Goal: Task Accomplishment & Management: Complete application form

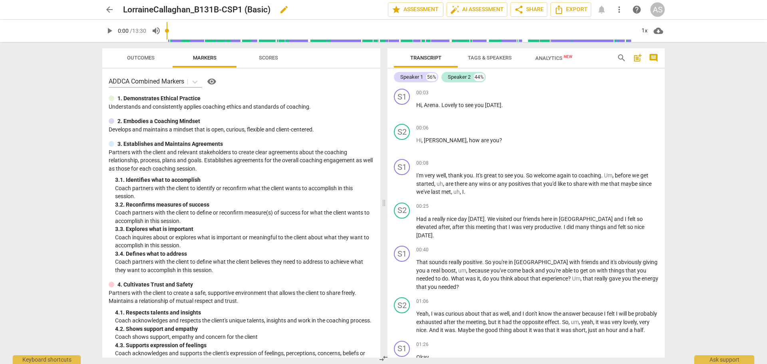
click at [284, 7] on span "edit" at bounding box center [284, 10] width 10 height 10
click at [222, 10] on input "LorraineCallaghan_B131B-CSP1 (Basic)" at bounding box center [238, 9] width 230 height 15
type input "LorraineCallaghan_B131B_CSP1"
click at [355, 12] on span "done" at bounding box center [360, 10] width 10 height 10
click at [113, 10] on span "arrow_back" at bounding box center [110, 10] width 10 height 10
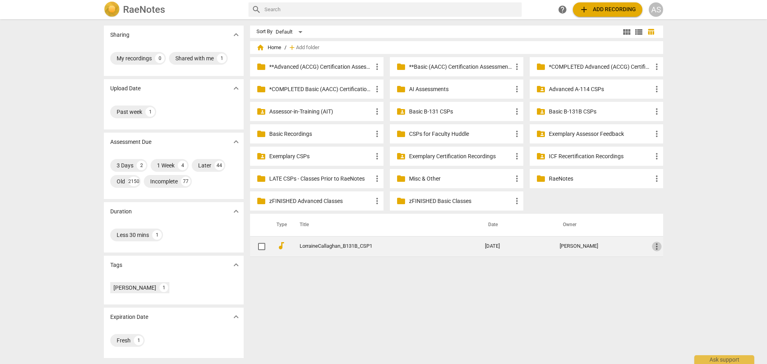
click at [606, 243] on span "more_vert" at bounding box center [657, 247] width 10 height 10
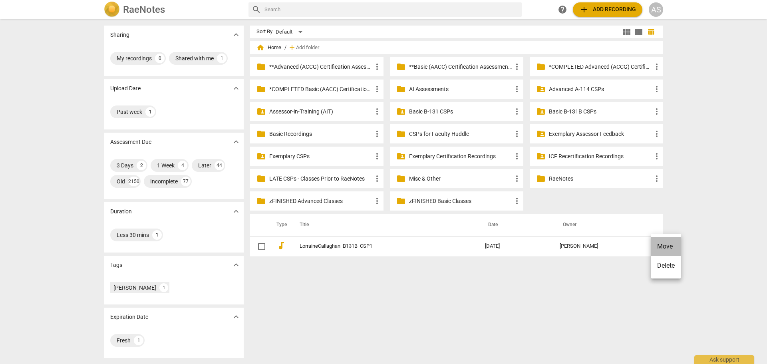
click at [606, 246] on li "Move" at bounding box center [665, 246] width 30 height 19
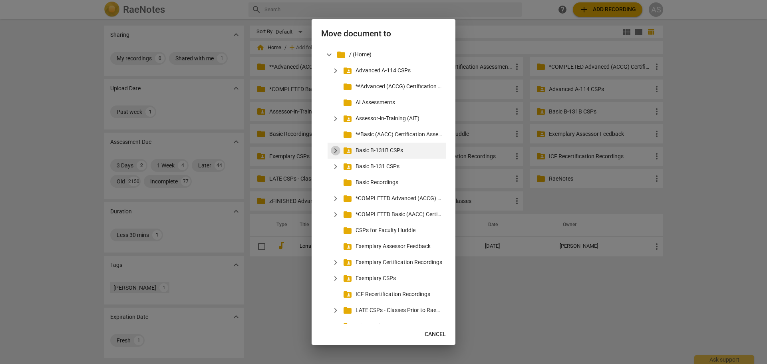
click at [337, 152] on span "expand_more" at bounding box center [336, 151] width 10 height 10
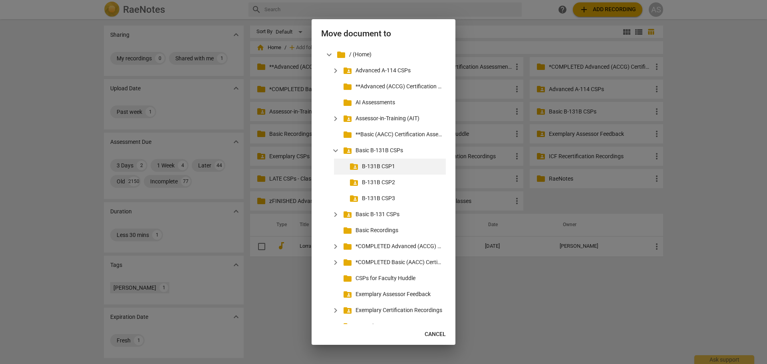
click at [370, 168] on p "B-131B CSP1" at bounding box center [402, 166] width 81 height 8
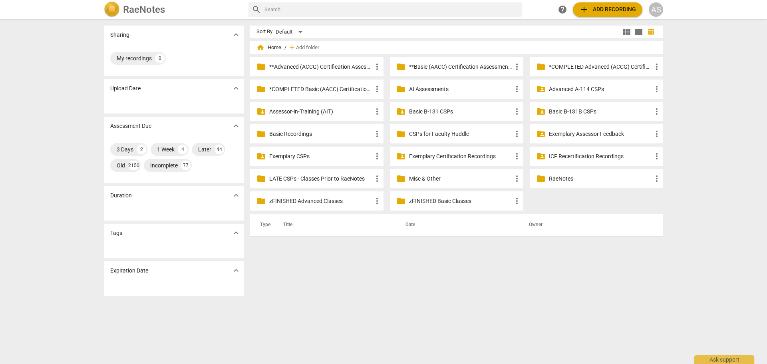
click at [576, 110] on p "Basic B-131B CSPs" at bounding box center [600, 111] width 103 height 8
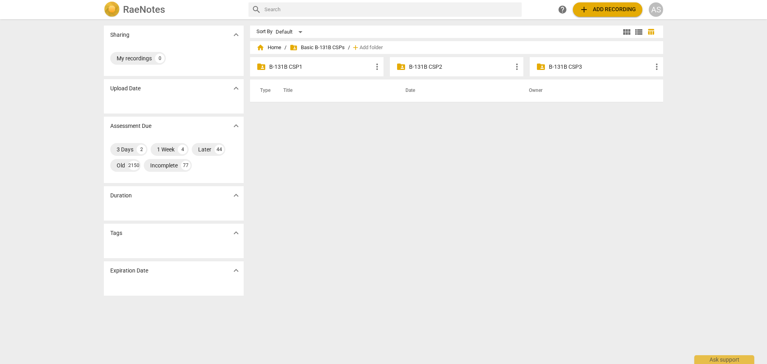
click at [325, 66] on p "B-131B CSP1" at bounding box center [320, 67] width 103 height 8
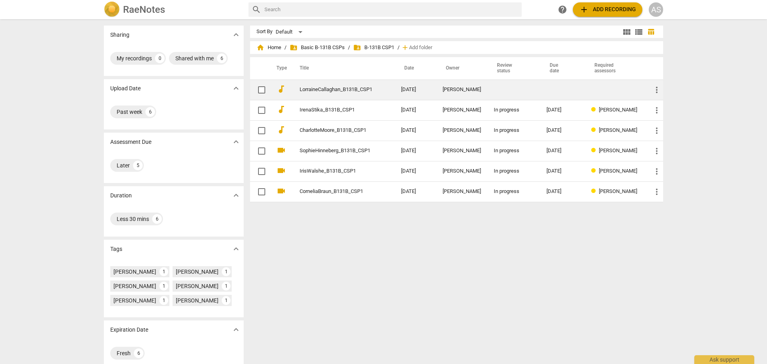
click at [376, 95] on td "LorraineCallaghan_B131B_CSP1" at bounding box center [342, 89] width 105 height 20
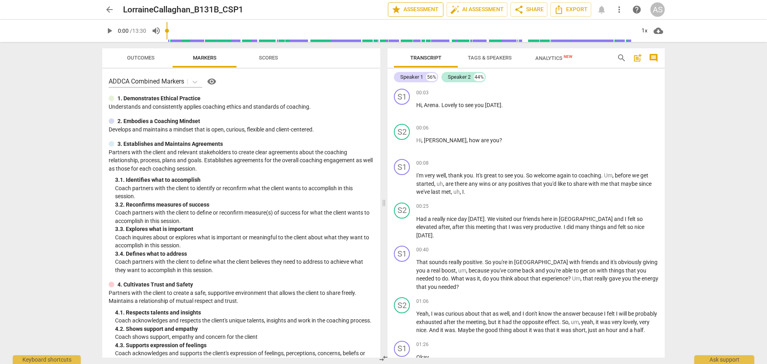
click at [415, 11] on span "star Assessment" at bounding box center [415, 10] width 48 height 10
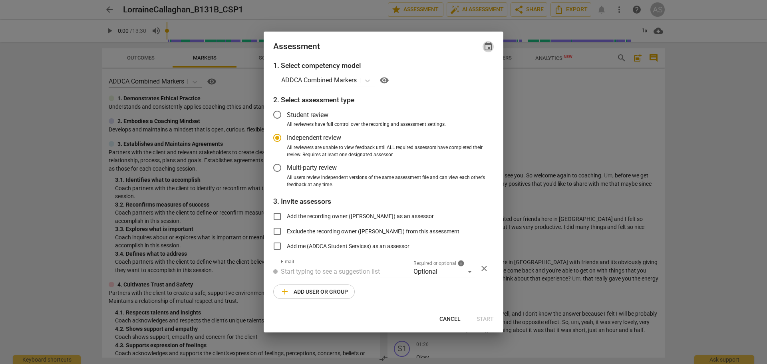
click at [486, 42] on span "event" at bounding box center [488, 47] width 10 height 10
radio input "false"
click at [464, 75] on input "date" at bounding box center [440, 74] width 56 height 12
type input "[DATE]"
drag, startPoint x: 363, startPoint y: 48, endPoint x: 380, endPoint y: 136, distance: 89.6
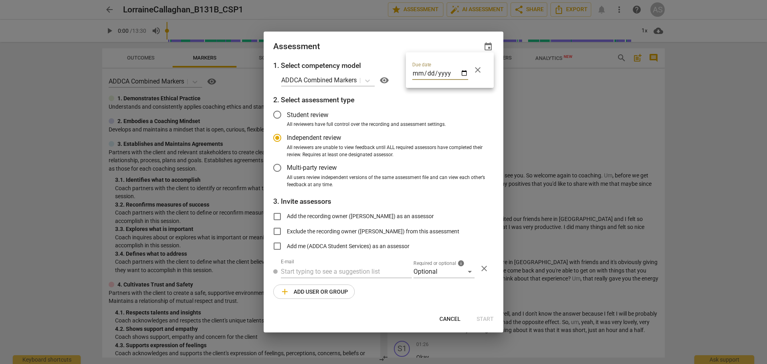
click at [363, 48] on div at bounding box center [383, 182] width 767 height 364
click at [430, 268] on div "Optional" at bounding box center [443, 271] width 61 height 13
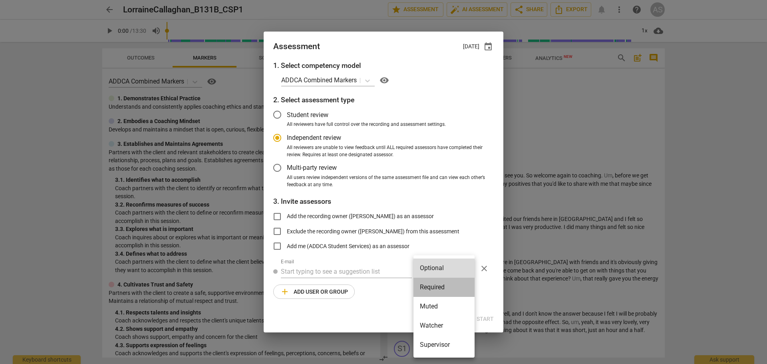
click at [435, 274] on li "Required" at bounding box center [443, 286] width 61 height 19
radio input "false"
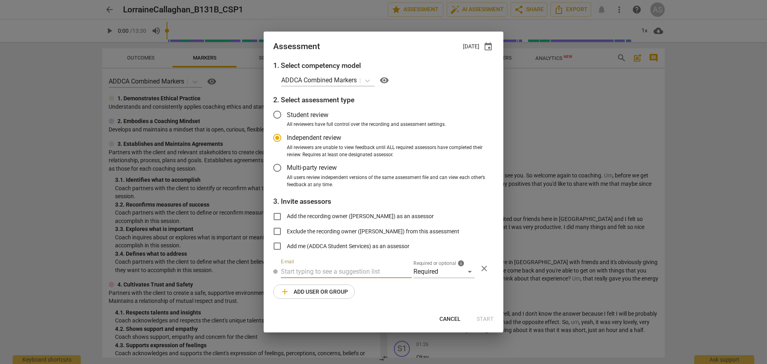
click at [363, 272] on input "text" at bounding box center [346, 271] width 131 height 13
type input "[PERSON_NAME]"
drag, startPoint x: 366, startPoint y: 292, endPoint x: 335, endPoint y: 295, distance: 30.9
click at [366, 274] on div "[PERSON_NAME] < [PERSON_NAME]@add [DOMAIN_NAME]>" at bounding box center [363, 287] width 165 height 19
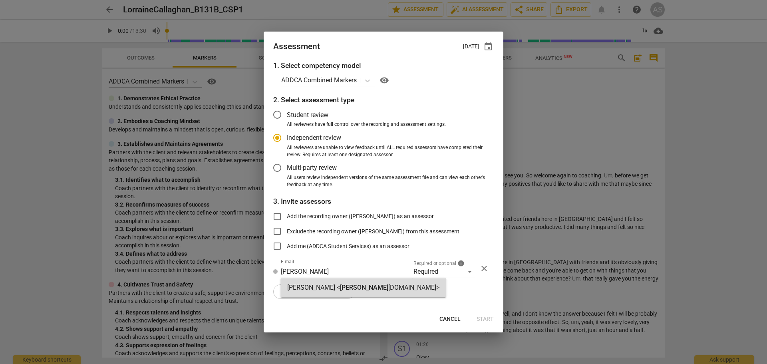
radio input "false"
type input "[PERSON_NAME] <[PERSON_NAME][EMAIL_ADDRESS][DOMAIN_NAME]>"
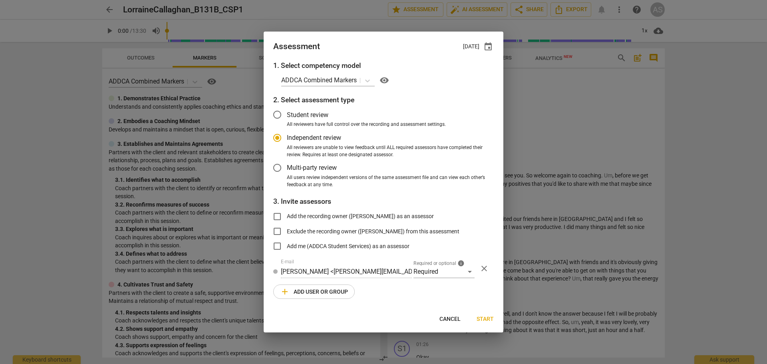
click at [331, 274] on span "add Add user or group" at bounding box center [314, 292] width 68 height 10
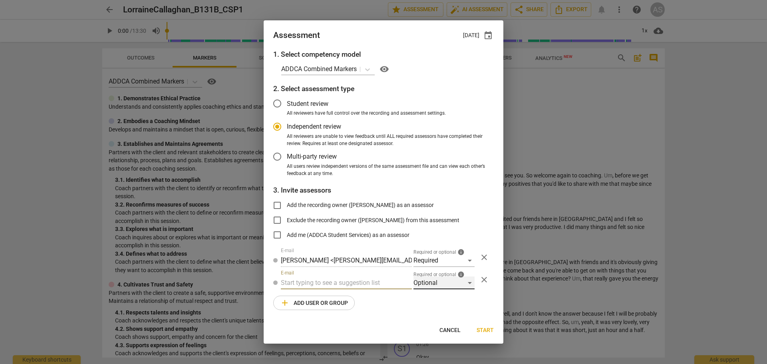
click at [431, 274] on div "Optional" at bounding box center [443, 282] width 61 height 13
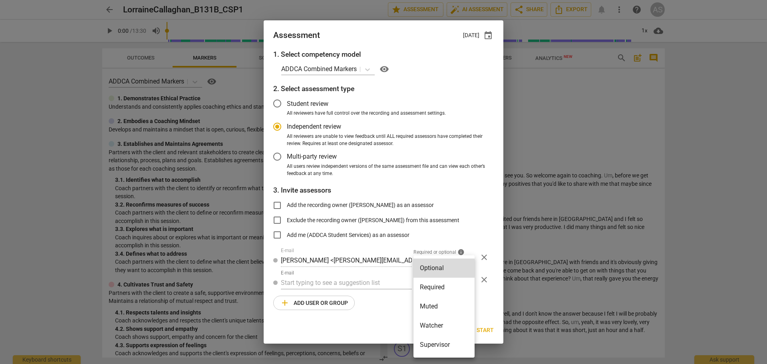
drag, startPoint x: 433, startPoint y: 302, endPoint x: 412, endPoint y: 306, distance: 22.0
click at [434, 274] on li "Muted" at bounding box center [443, 306] width 61 height 19
radio input "false"
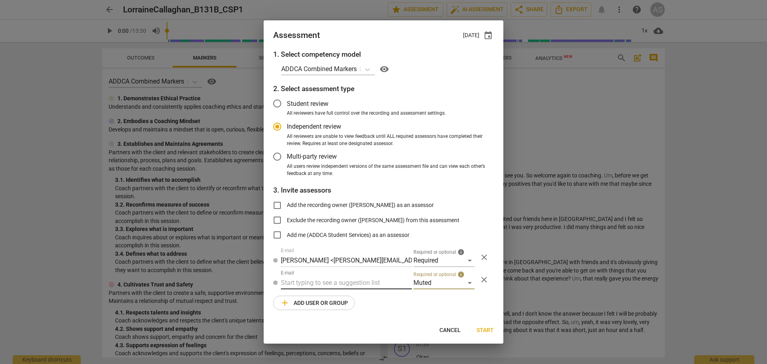
click at [345, 274] on input "text" at bounding box center [346, 282] width 131 height 13
click at [346, 274] on input "text" at bounding box center [346, 282] width 131 height 13
type input "131B"
click at [340, 274] on strong "CSPs" at bounding box center [332, 299] width 15 height 8
radio input "false"
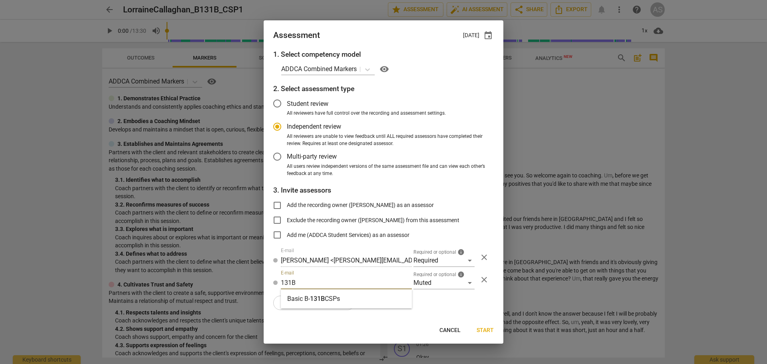
type input "Basic B-131B CSPs"
click at [485, 274] on span "Start" at bounding box center [484, 330] width 17 height 8
radio input "false"
type input "[PERSON_NAME] <[EMAIL_ADDRESS][DOMAIN_NAME]>"
